Goal: Obtain resource: Download file/media

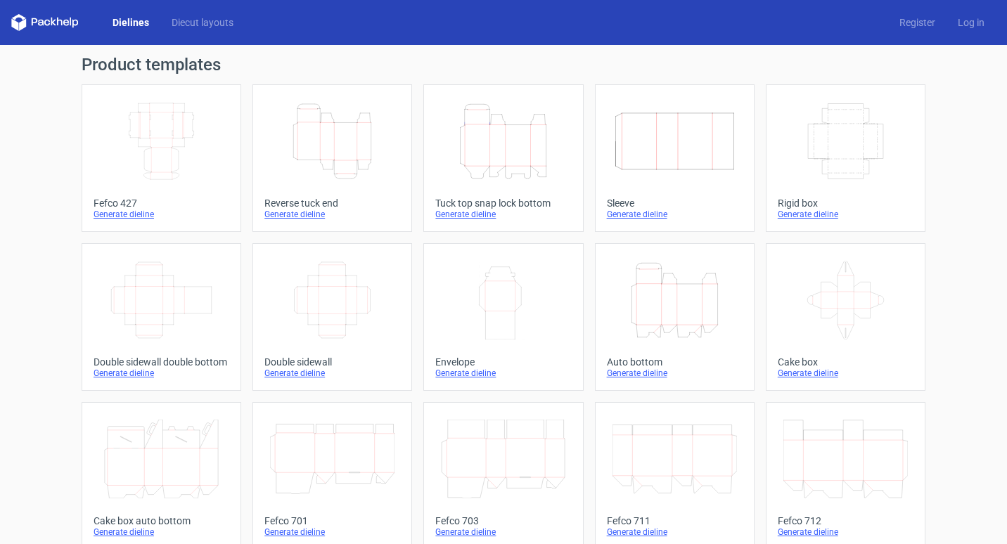
click at [511, 158] on icon "Height Depth Width" at bounding box center [503, 141] width 124 height 79
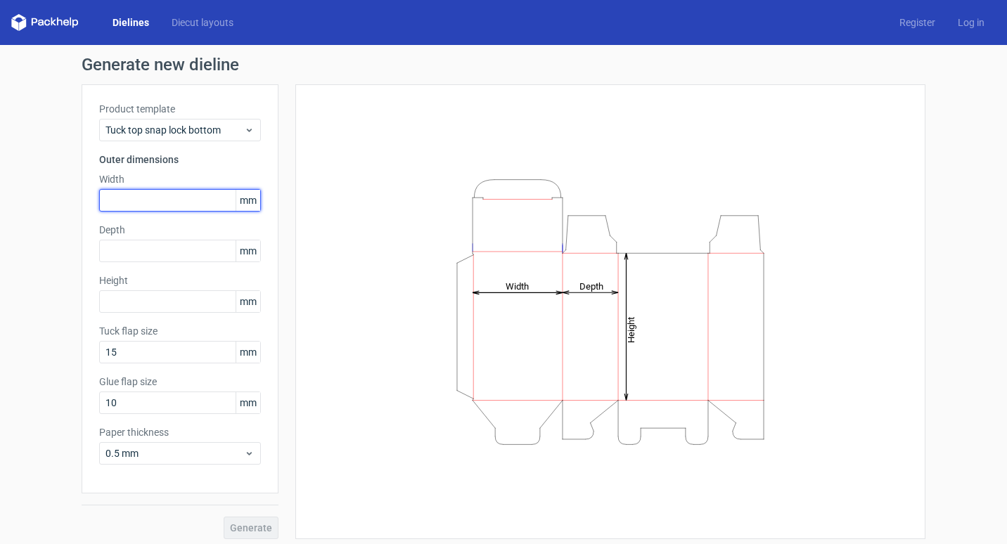
click at [152, 202] on input "text" at bounding box center [180, 200] width 162 height 22
type input "100"
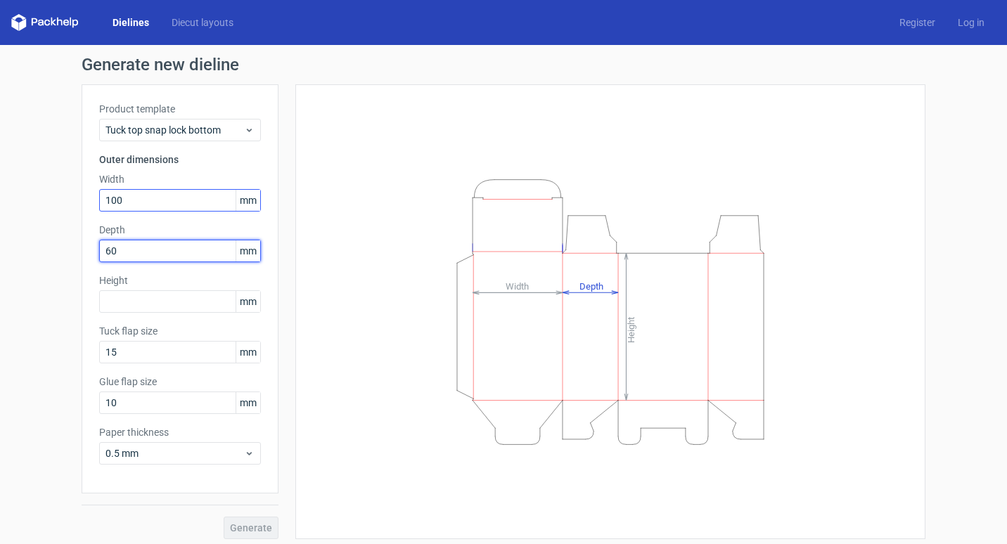
type input "60"
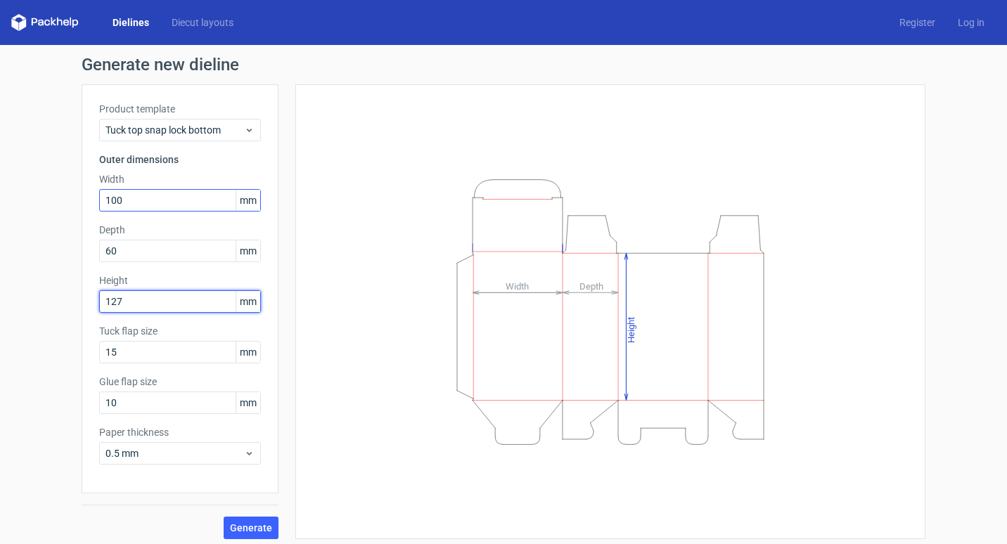
type input "127"
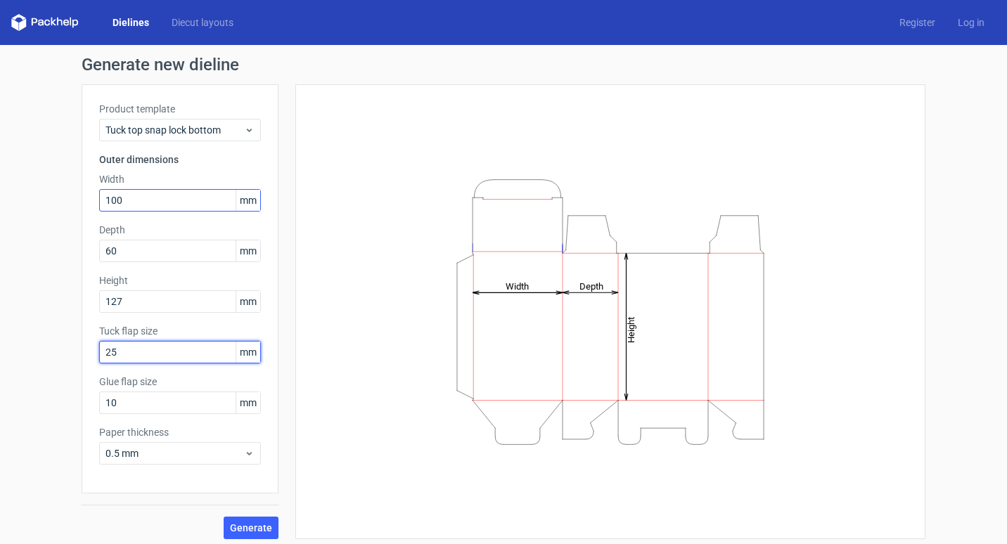
type input "25"
type input "15"
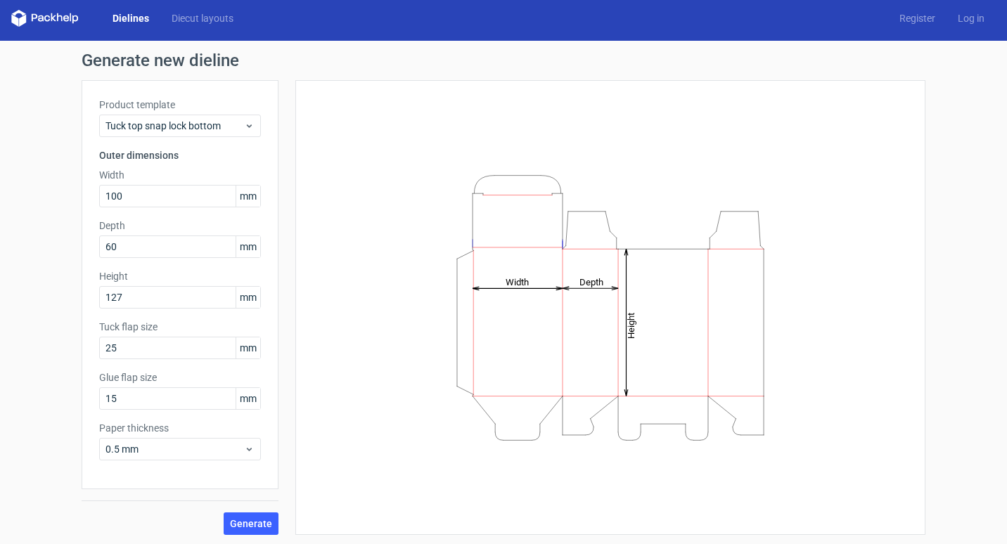
scroll to position [6, 0]
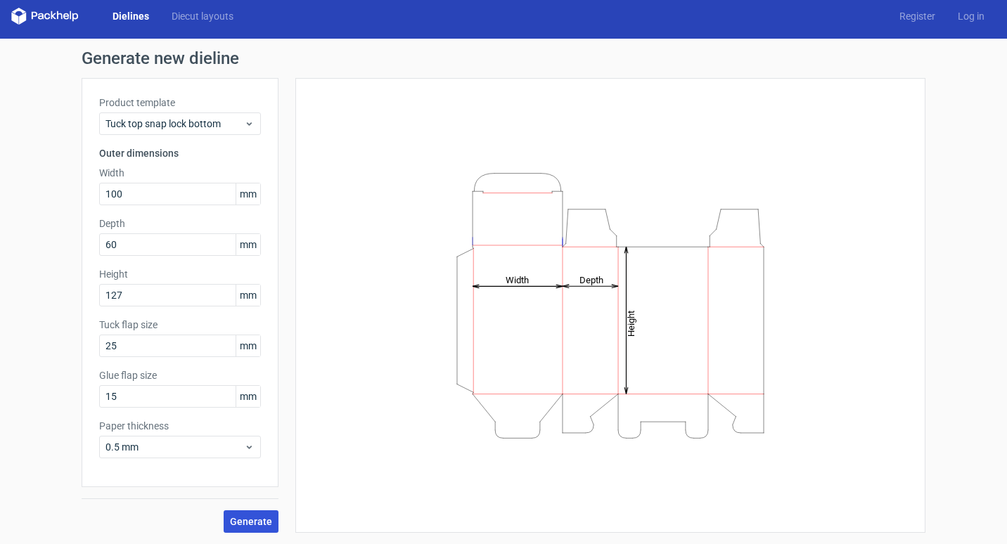
click at [259, 524] on span "Generate" at bounding box center [251, 522] width 42 height 10
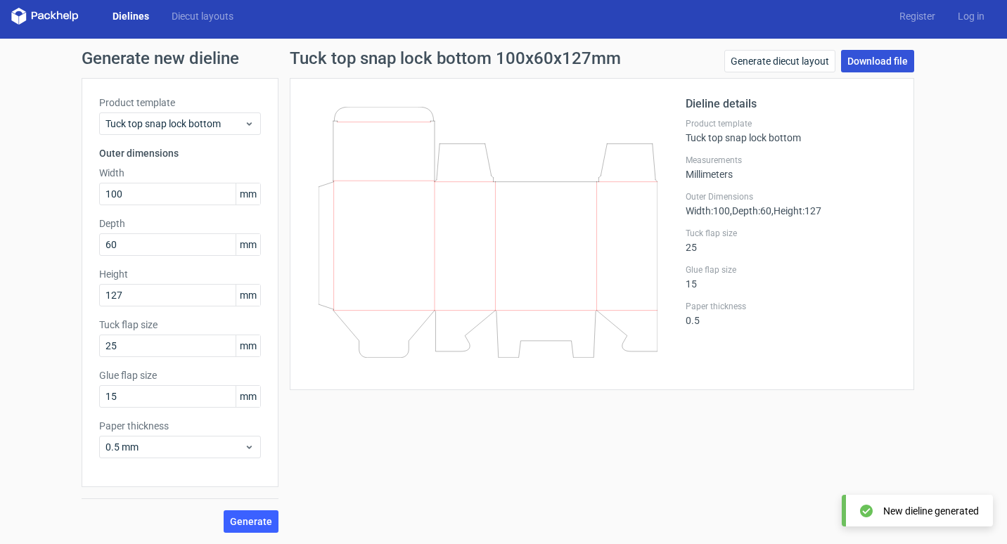
click at [873, 63] on link "Download file" at bounding box center [877, 61] width 73 height 22
